Goal: Navigation & Orientation: Find specific page/section

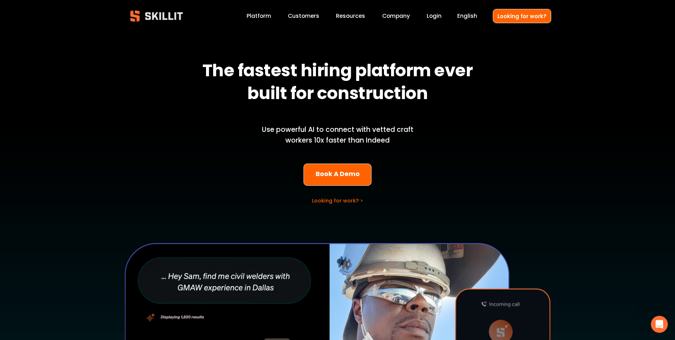
click at [265, 19] on link "Platform" at bounding box center [259, 16] width 25 height 10
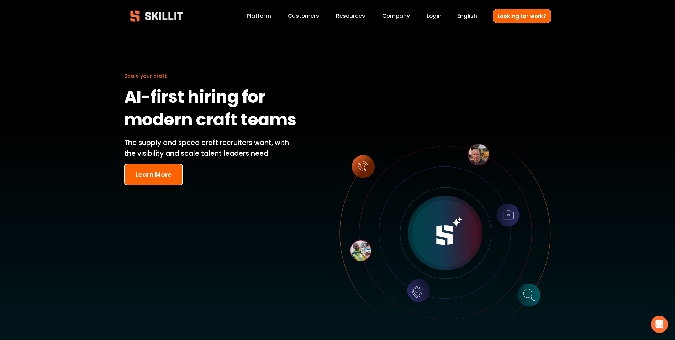
click at [158, 176] on button "Learn More" at bounding box center [153, 174] width 59 height 22
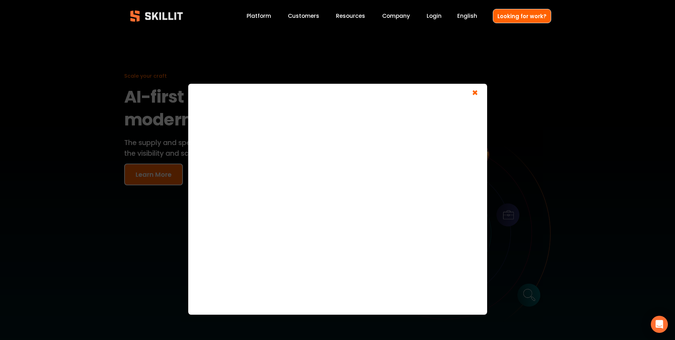
click at [474, 89] on span "×" at bounding box center [475, 93] width 14 height 13
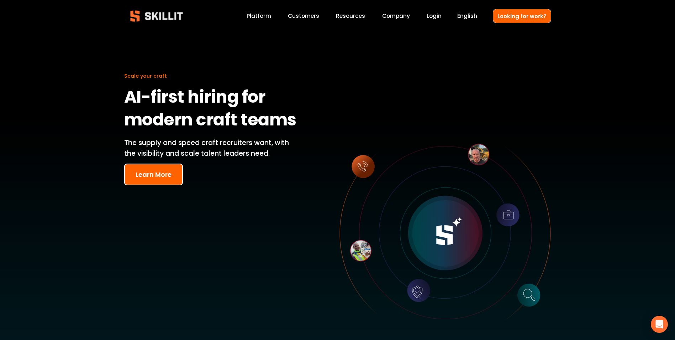
click at [269, 15] on link "Platform" at bounding box center [259, 16] width 25 height 10
click at [308, 21] on div at bounding box center [337, 210] width 675 height 421
click at [314, 19] on link "Customers" at bounding box center [303, 16] width 31 height 10
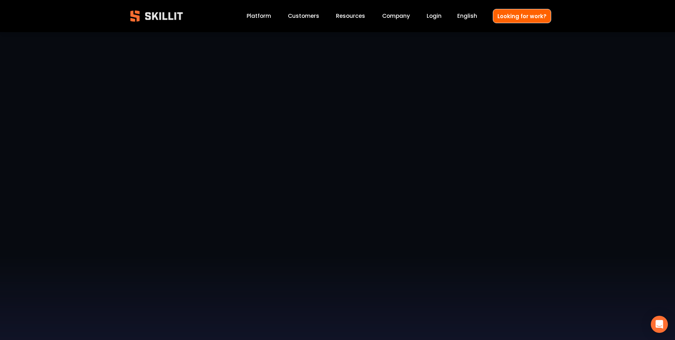
click at [255, 15] on link "Platform" at bounding box center [259, 16] width 25 height 10
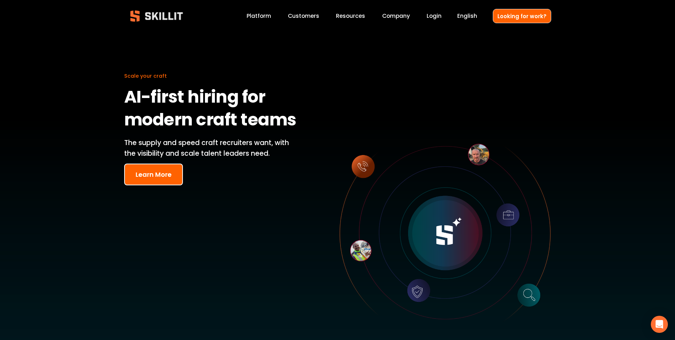
click at [138, 74] on span "Scale your craft" at bounding box center [145, 75] width 43 height 7
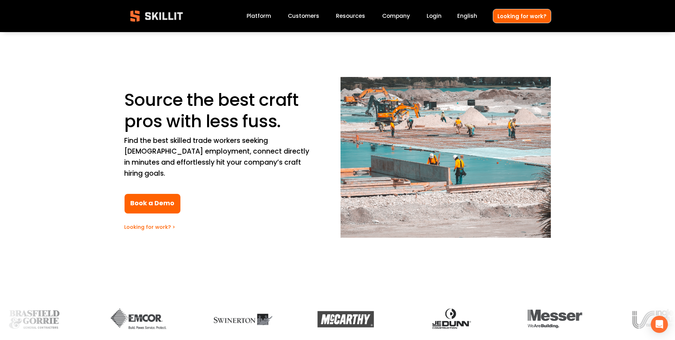
click at [145, 223] on link "Looking for work? >" at bounding box center [149, 226] width 51 height 7
